Goal: Check status: Check status

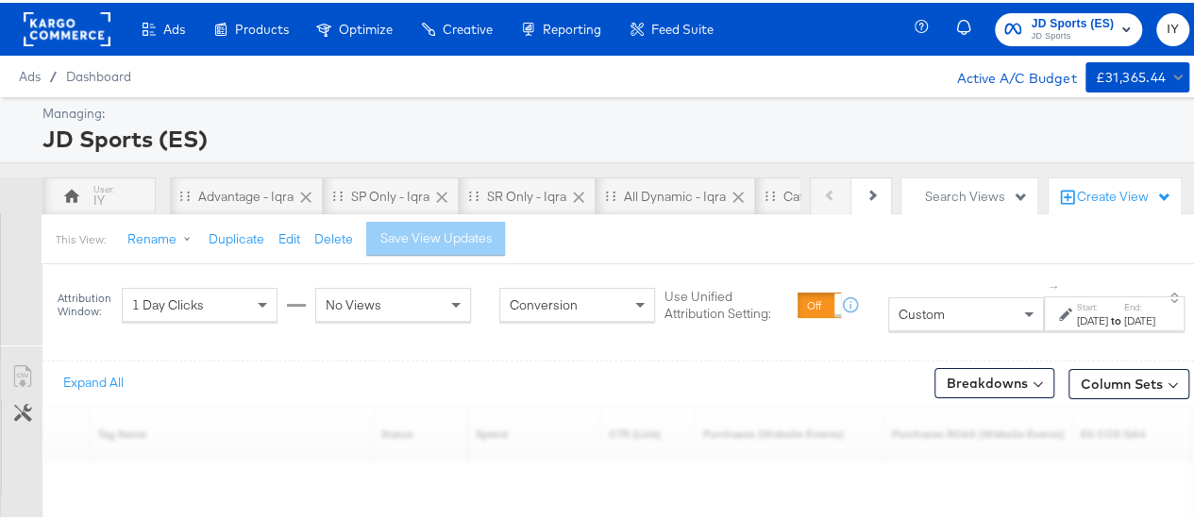
scroll to position [165, 0]
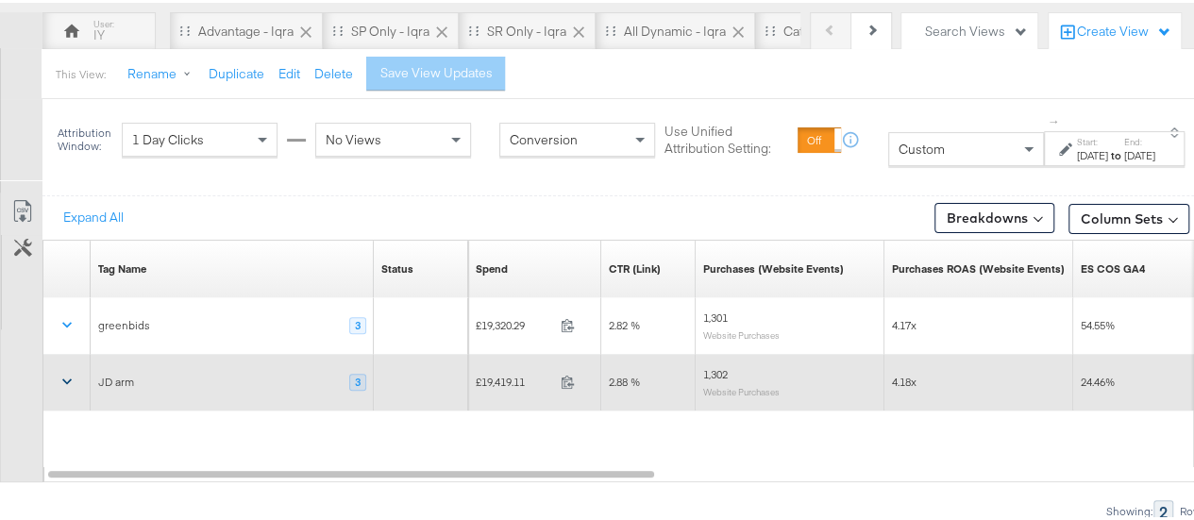
click at [66, 373] on icon at bounding box center [67, 378] width 19 height 19
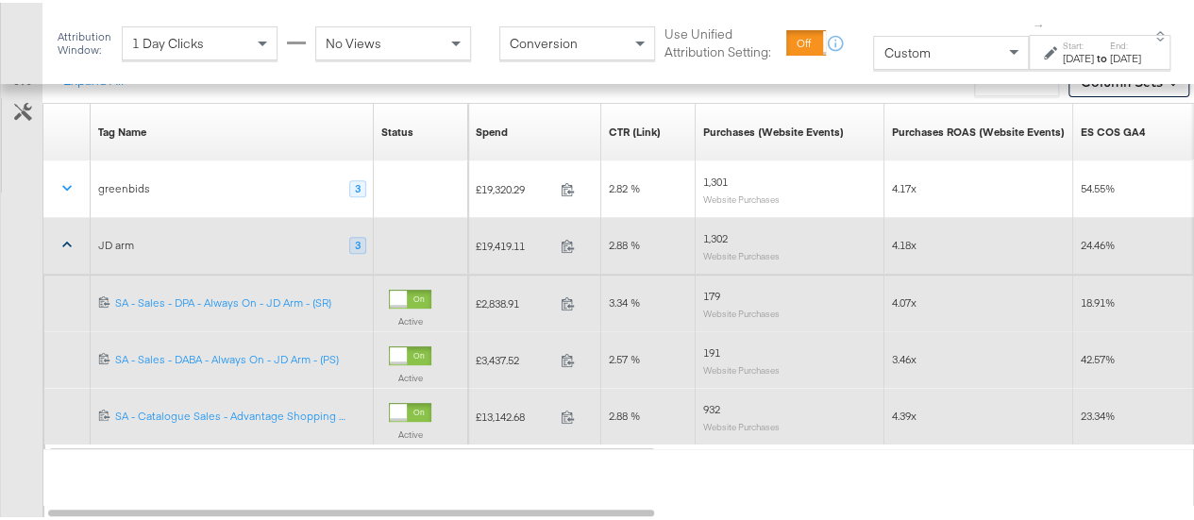
scroll to position [303, 0]
click at [1062, 49] on label "Start:" at bounding box center [1077, 43] width 31 height 12
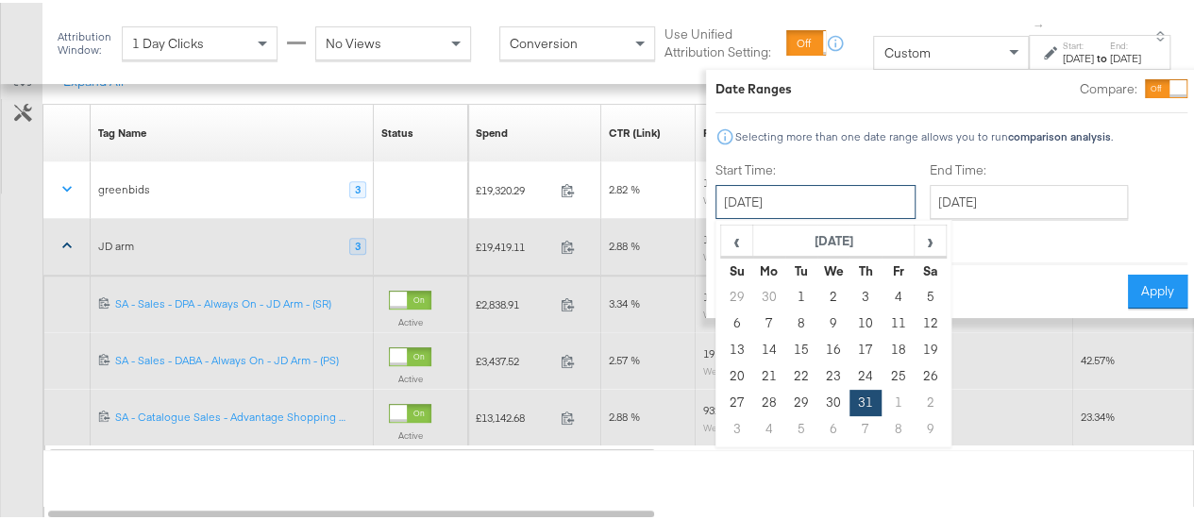
click at [810, 191] on input "[DATE]" at bounding box center [815, 199] width 200 height 34
click at [915, 239] on span "›" at bounding box center [929, 238] width 29 height 28
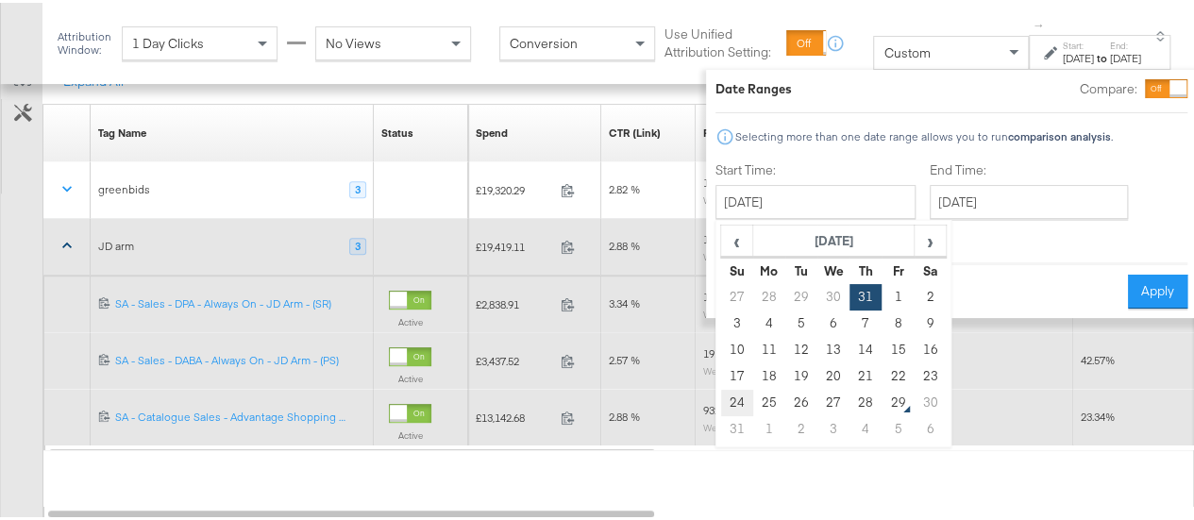
click at [721, 395] on td "24" at bounding box center [737, 400] width 32 height 26
type input "[DATE]"
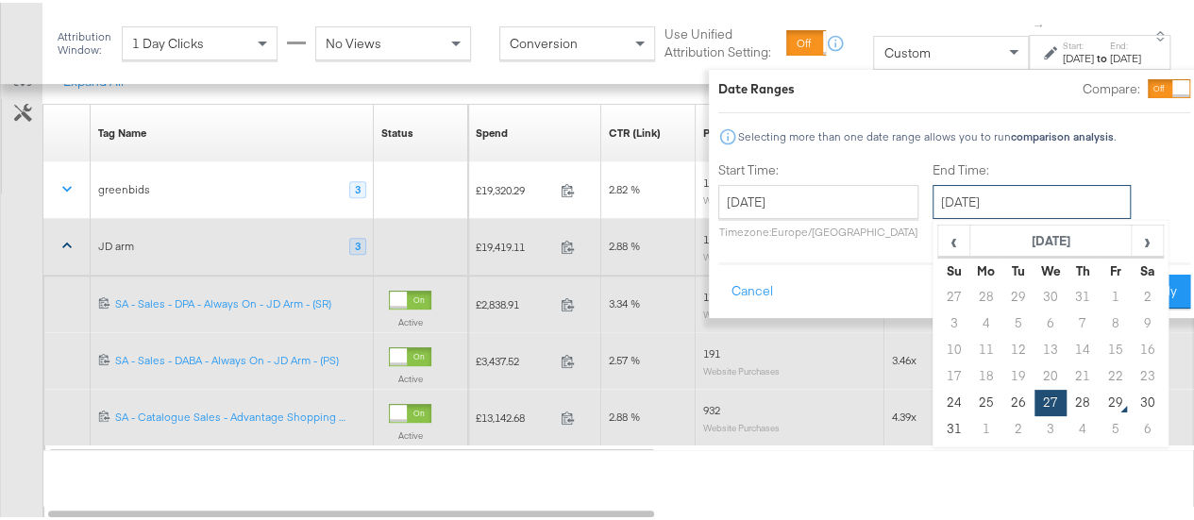
click at [959, 207] on input "[DATE]" at bounding box center [1031, 199] width 198 height 34
click at [1034, 401] on td "27" at bounding box center [1050, 400] width 32 height 26
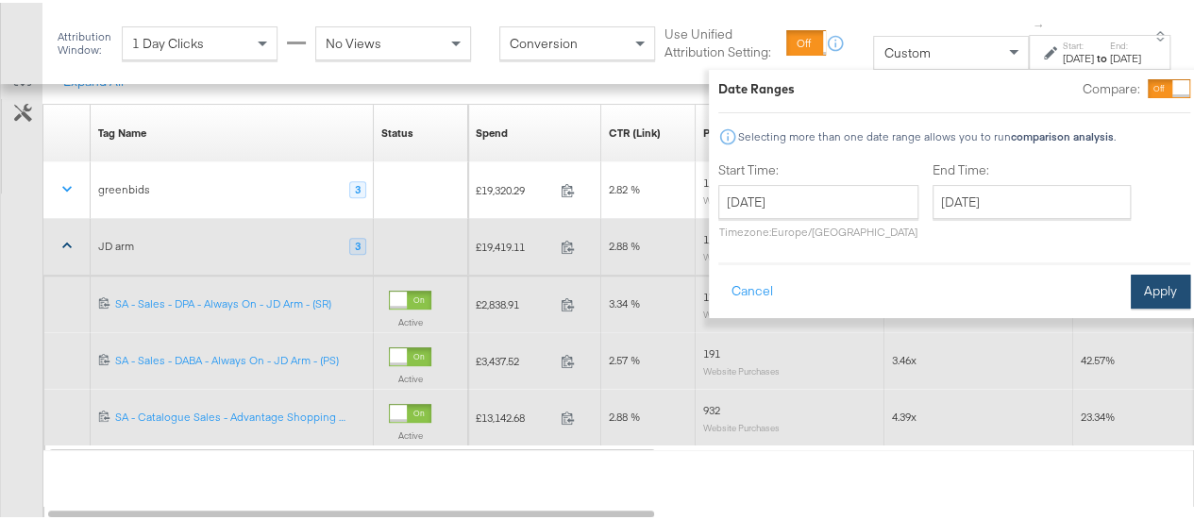
click at [1151, 299] on button "Apply" at bounding box center [1159, 289] width 59 height 34
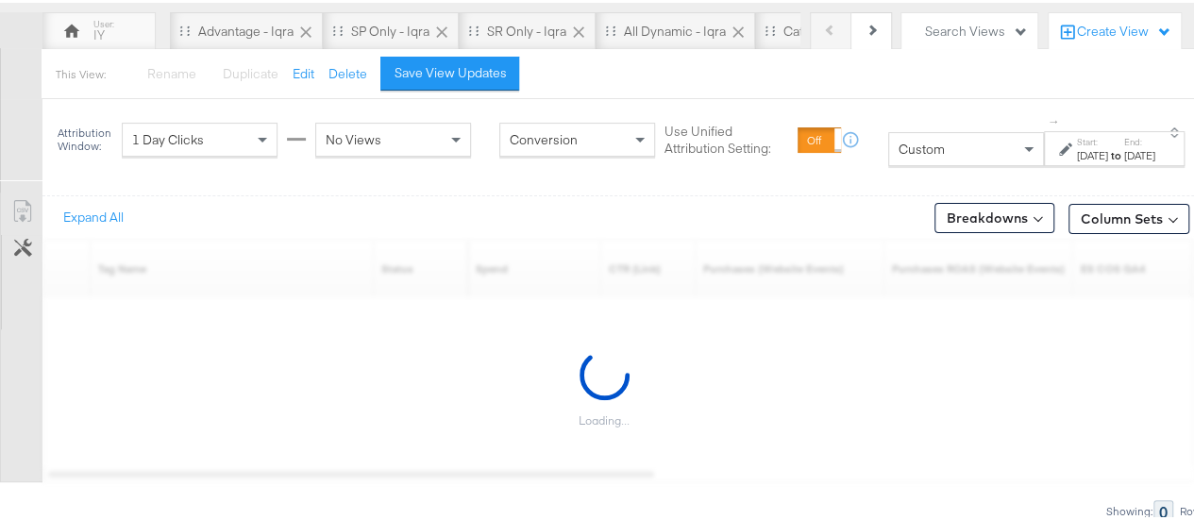
scroll to position [165, 0]
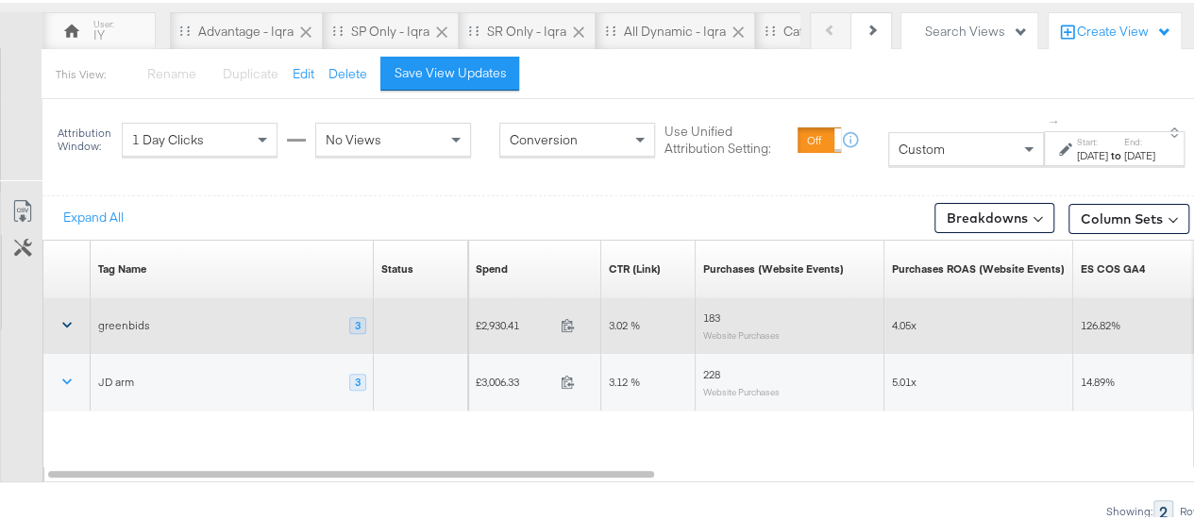
click at [65, 324] on icon at bounding box center [67, 321] width 19 height 19
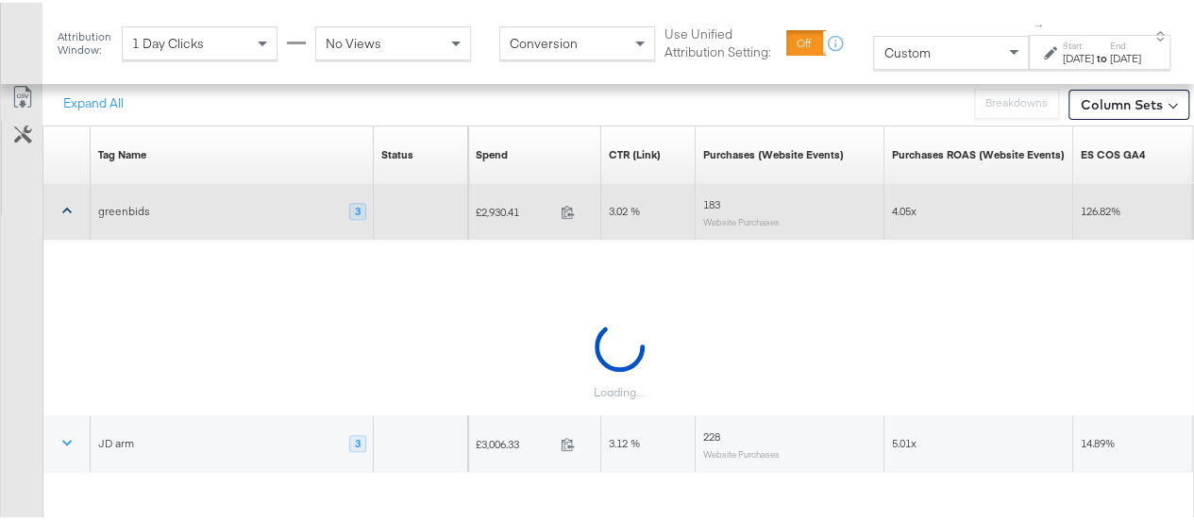
scroll to position [341, 0]
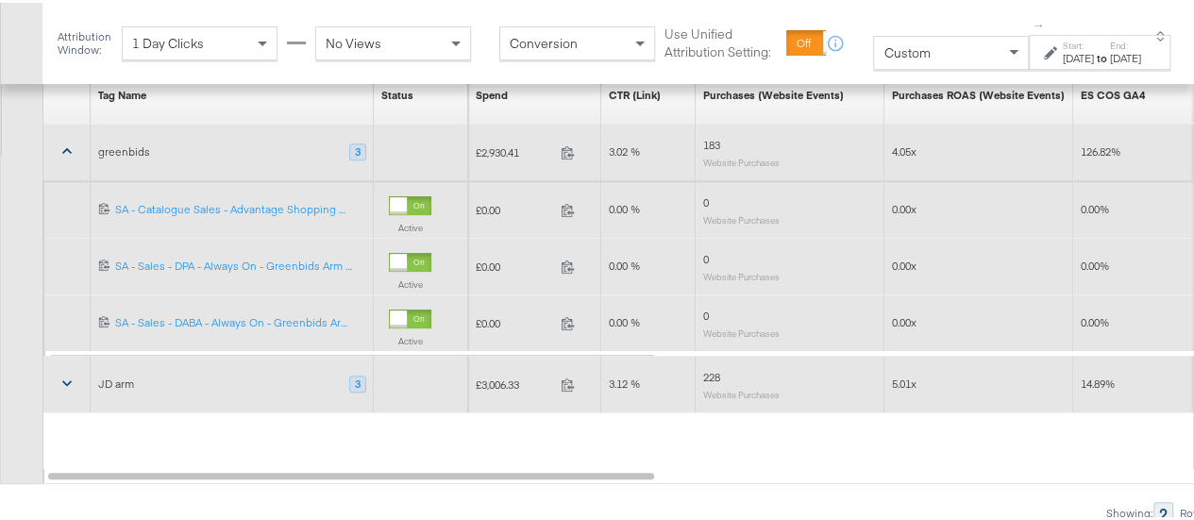
click at [65, 387] on icon at bounding box center [67, 380] width 19 height 19
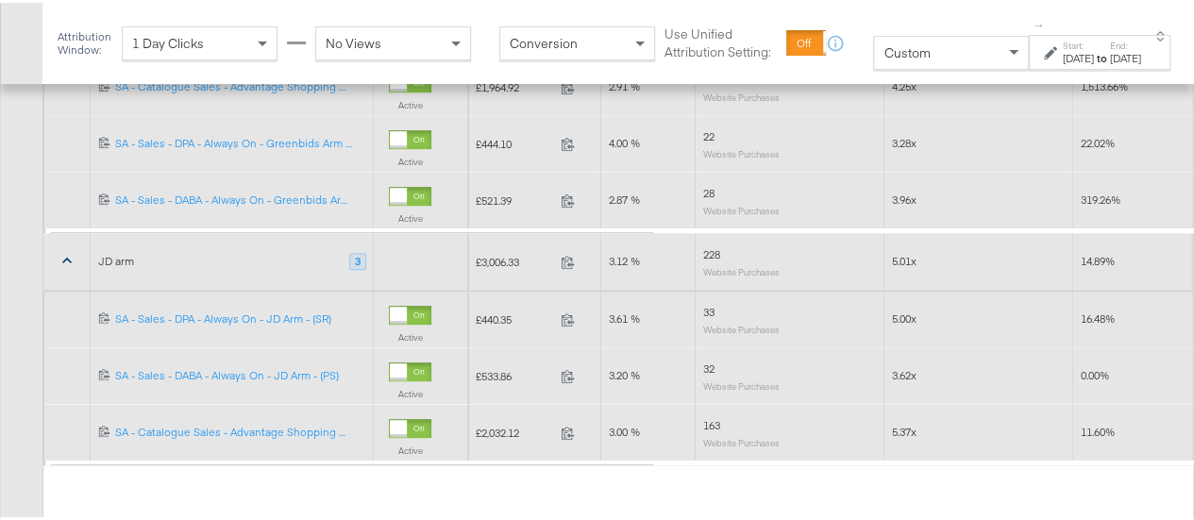
scroll to position [461, 0]
click at [1110, 50] on div "[DATE]" at bounding box center [1125, 55] width 31 height 15
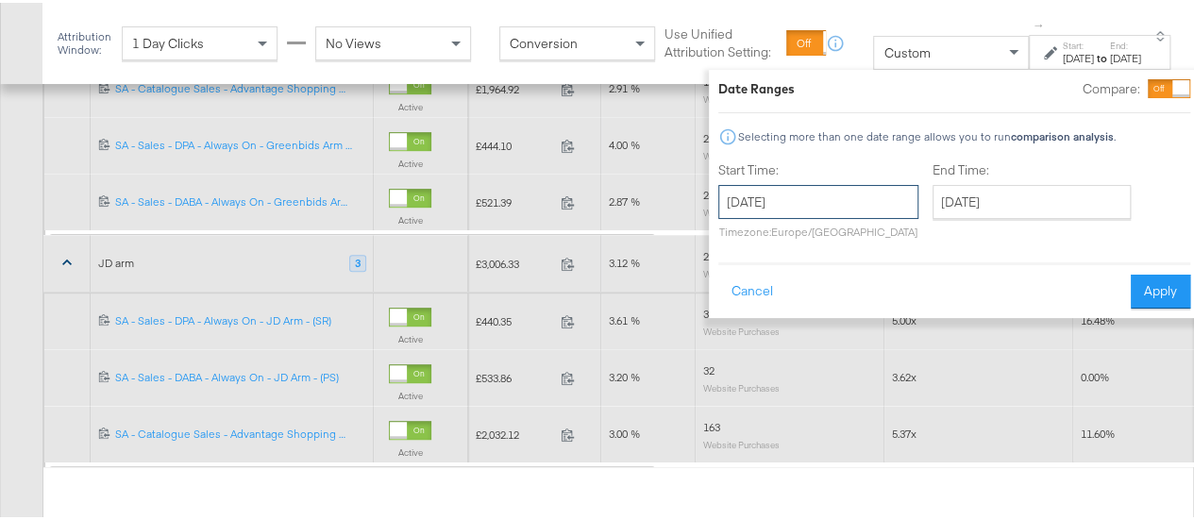
click at [815, 185] on input "[DATE]" at bounding box center [818, 199] width 200 height 34
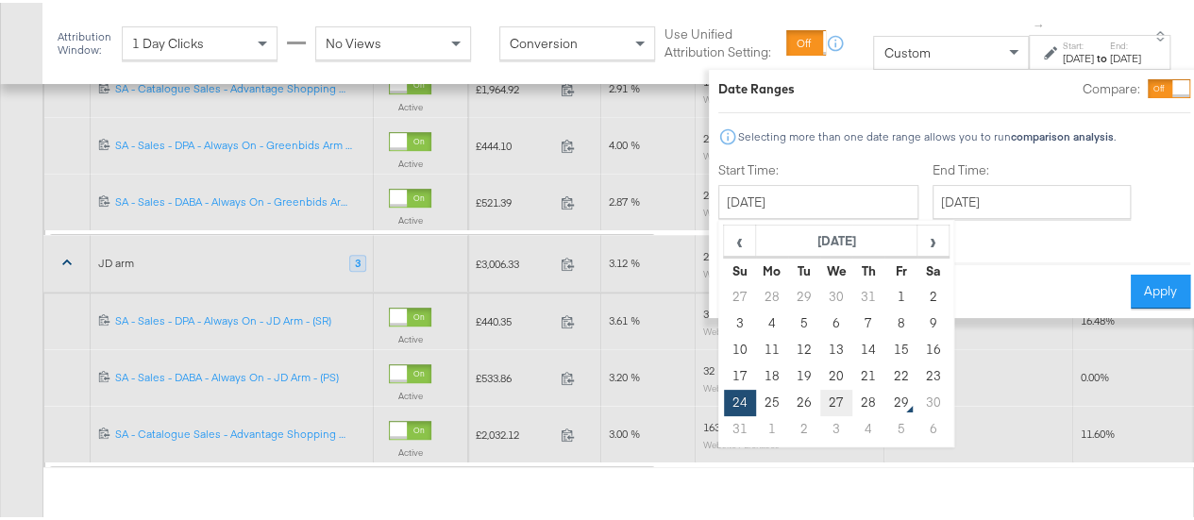
click at [820, 401] on td "27" at bounding box center [836, 400] width 32 height 26
type input "[DATE]"
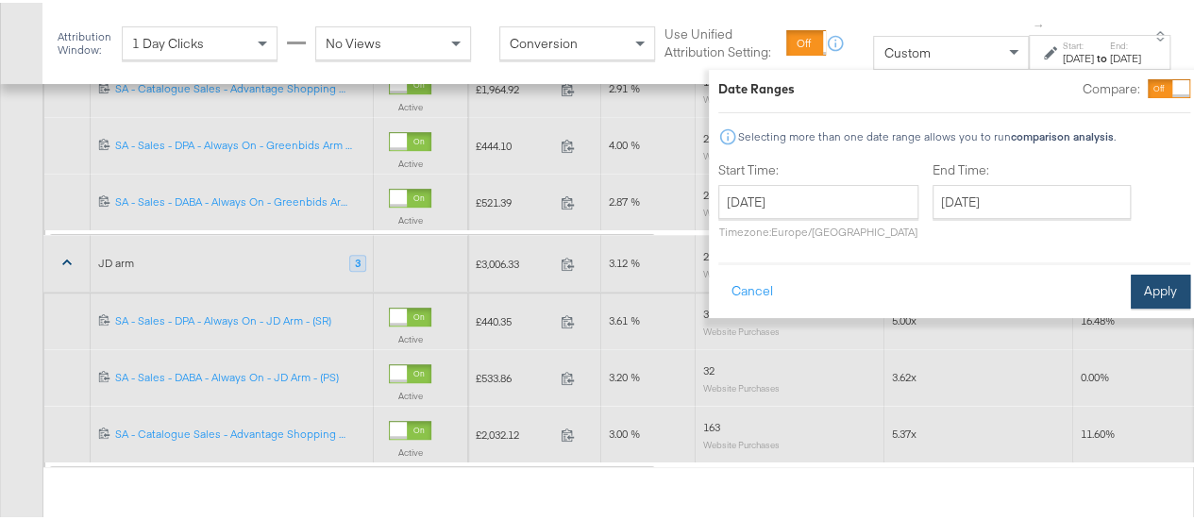
click at [1136, 292] on button "Apply" at bounding box center [1159, 289] width 59 height 34
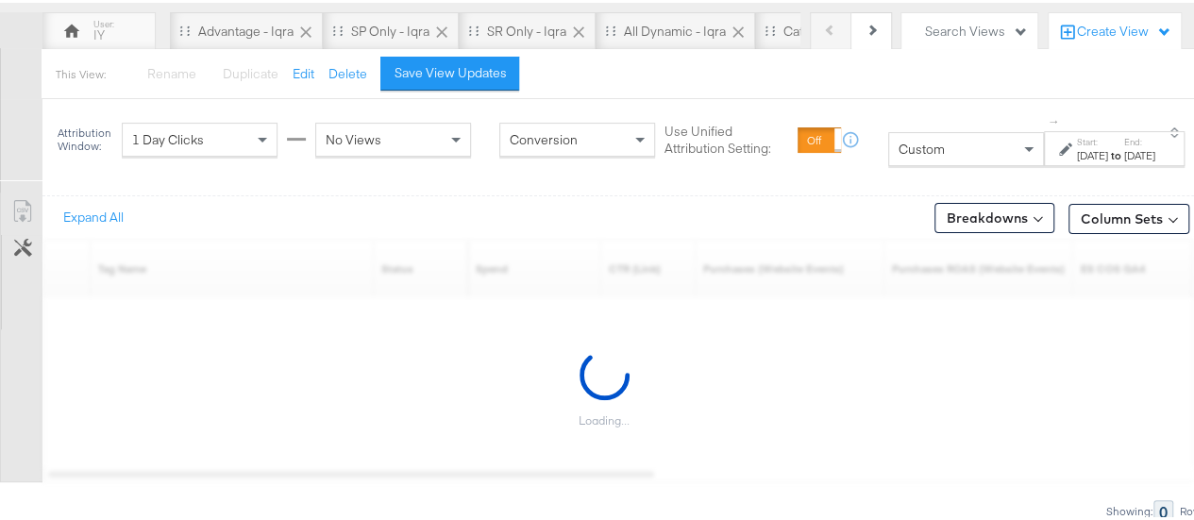
scroll to position [165, 0]
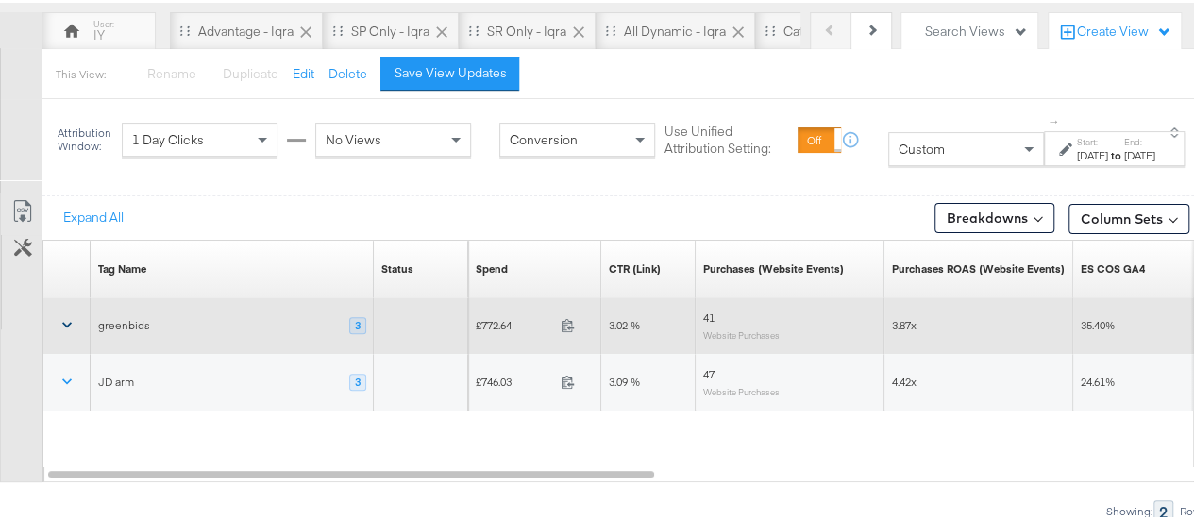
click at [61, 316] on icon at bounding box center [67, 321] width 19 height 19
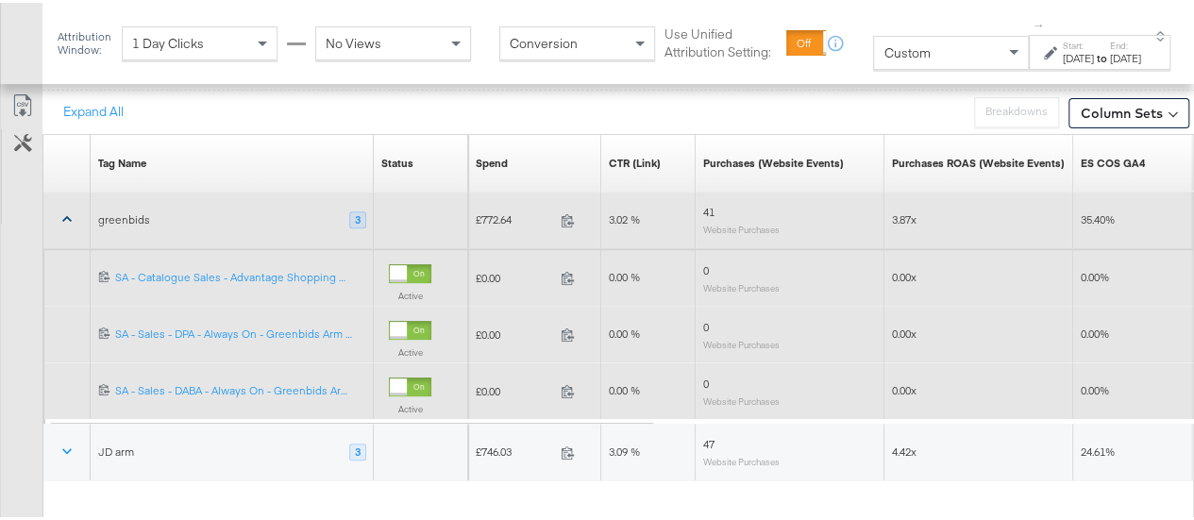
scroll to position [341, 0]
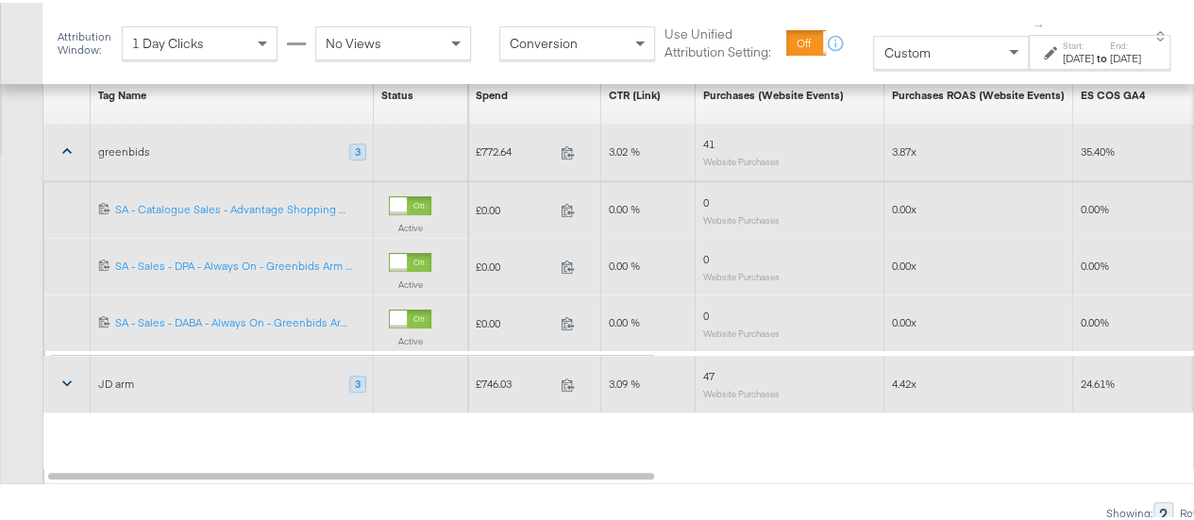
click at [60, 390] on button at bounding box center [66, 381] width 45 height 34
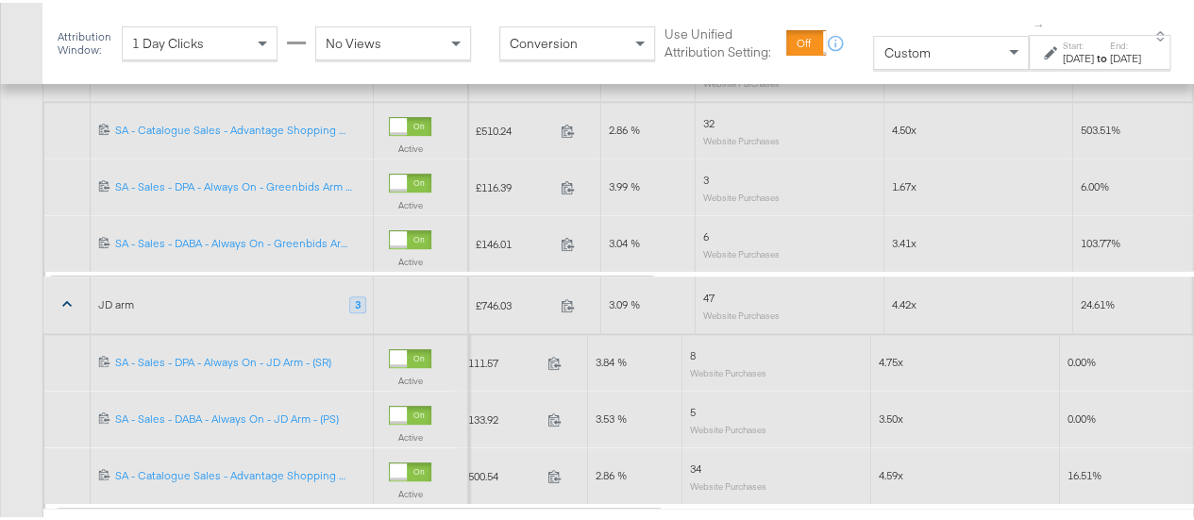
scroll to position [422, 0]
